Goal: Task Accomplishment & Management: Complete application form

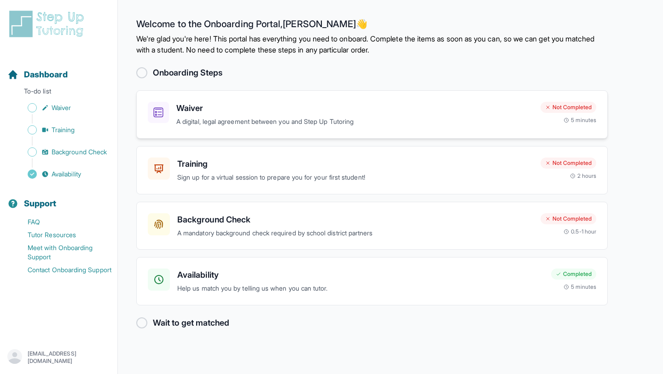
click at [474, 115] on div "Waiver A digital, legal agreement between you and Step Up Tutoring" at bounding box center [354, 114] width 357 height 25
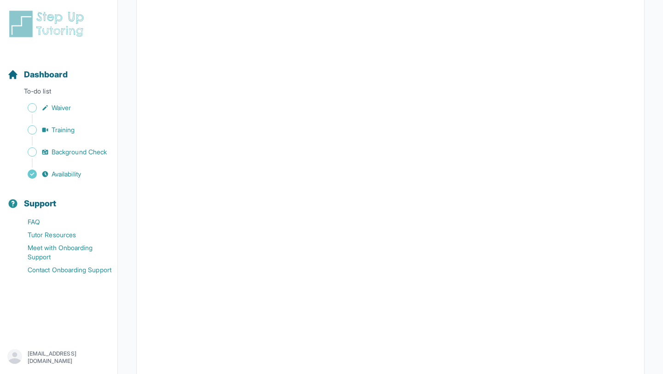
scroll to position [1626, 0]
click at [41, 75] on span "Dashboard" at bounding box center [46, 74] width 44 height 13
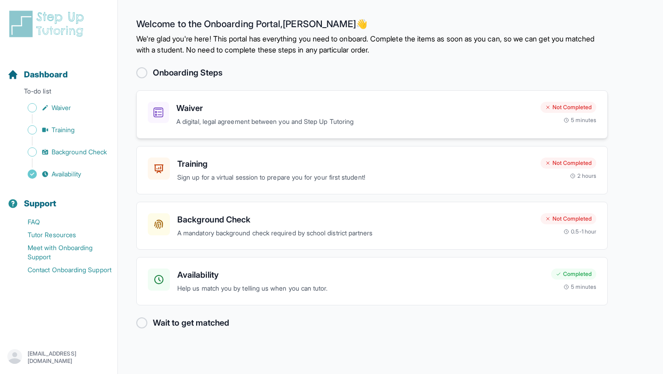
click at [333, 123] on p "A digital, legal agreement between you and Step Up Tutoring" at bounding box center [354, 122] width 357 height 11
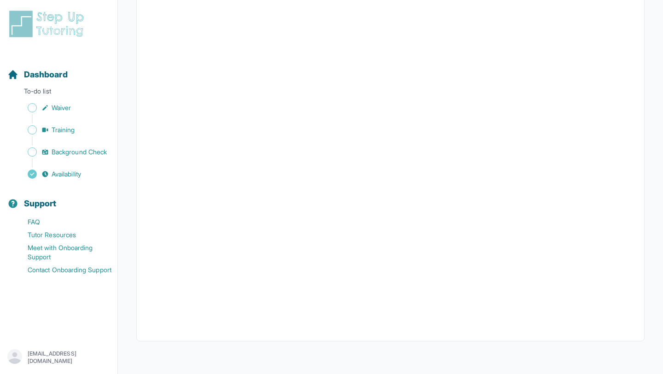
scroll to position [1626, 0]
click at [56, 68] on span "Dashboard" at bounding box center [46, 74] width 44 height 13
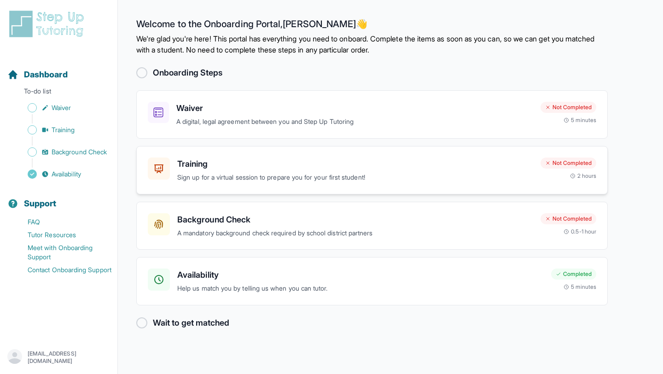
click at [241, 183] on div "Training Sign up for a virtual session to prepare you for your first student! N…" at bounding box center [372, 170] width 472 height 48
click at [303, 238] on p "A mandatory background check required by school district partners" at bounding box center [355, 233] width 356 height 11
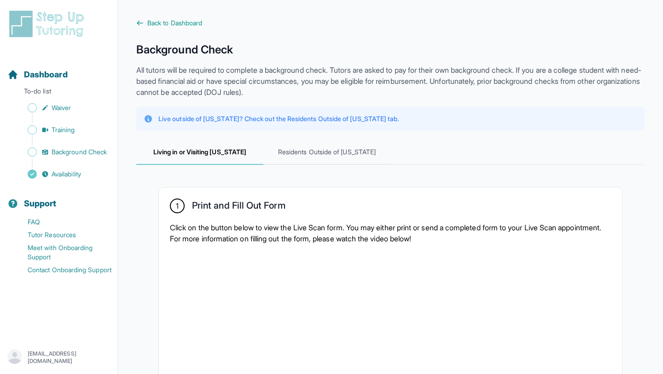
scroll to position [6, 0]
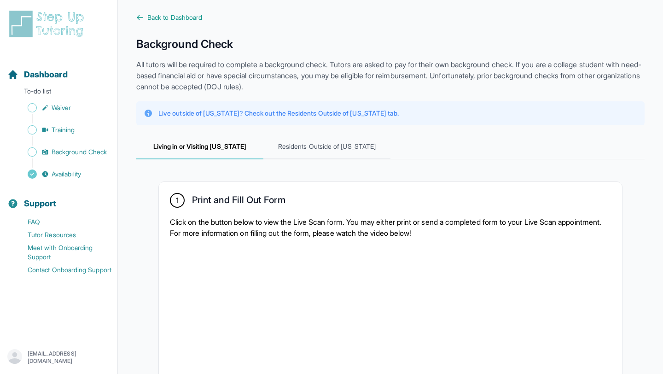
click at [42, 33] on img at bounding box center [48, 23] width 82 height 29
